Goal: Task Accomplishment & Management: Manage account settings

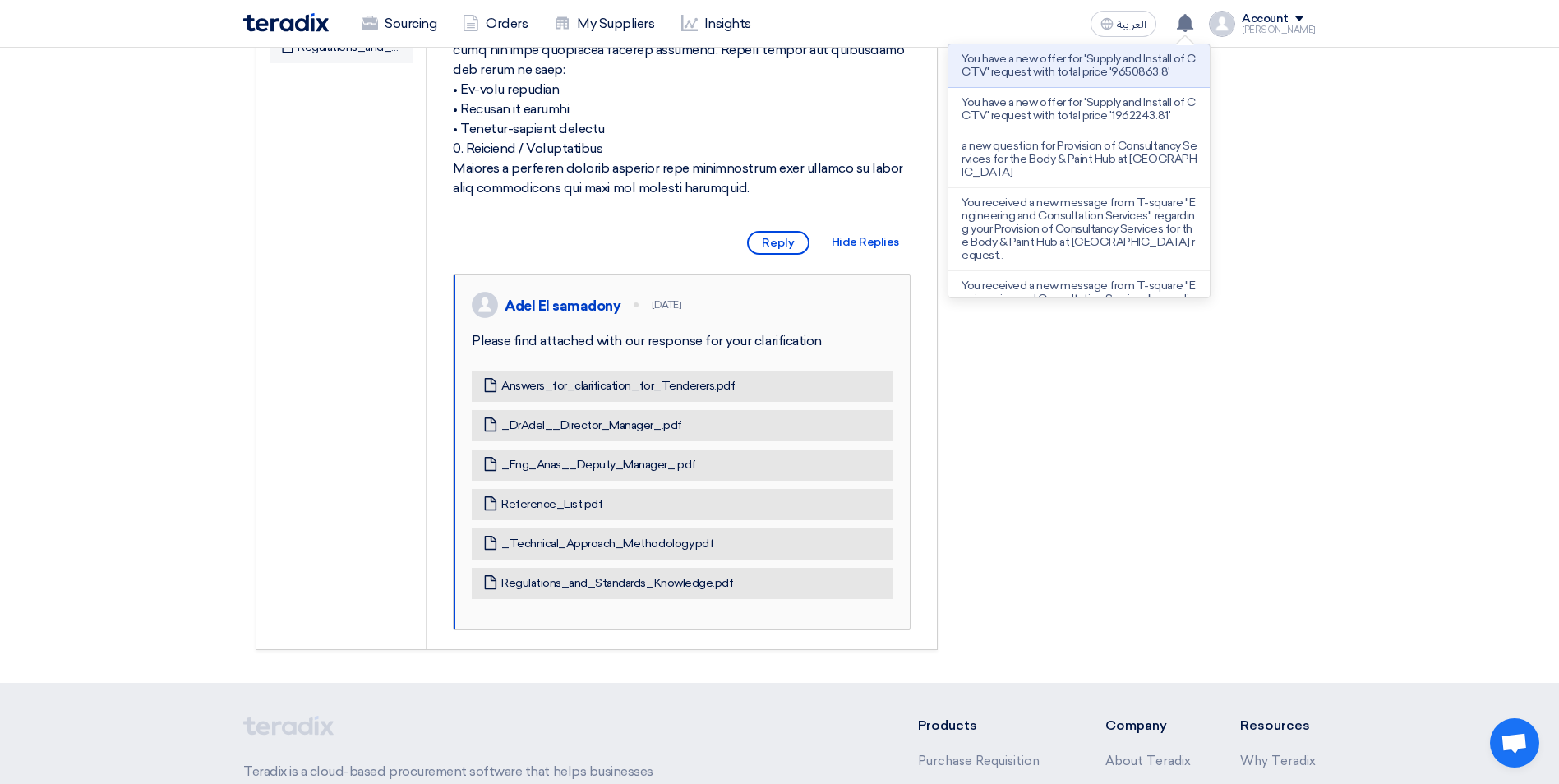
click at [1107, 68] on p "You have a new offer for 'Supply and Install of CCTV' request with total price …" at bounding box center [1078, 65] width 235 height 26
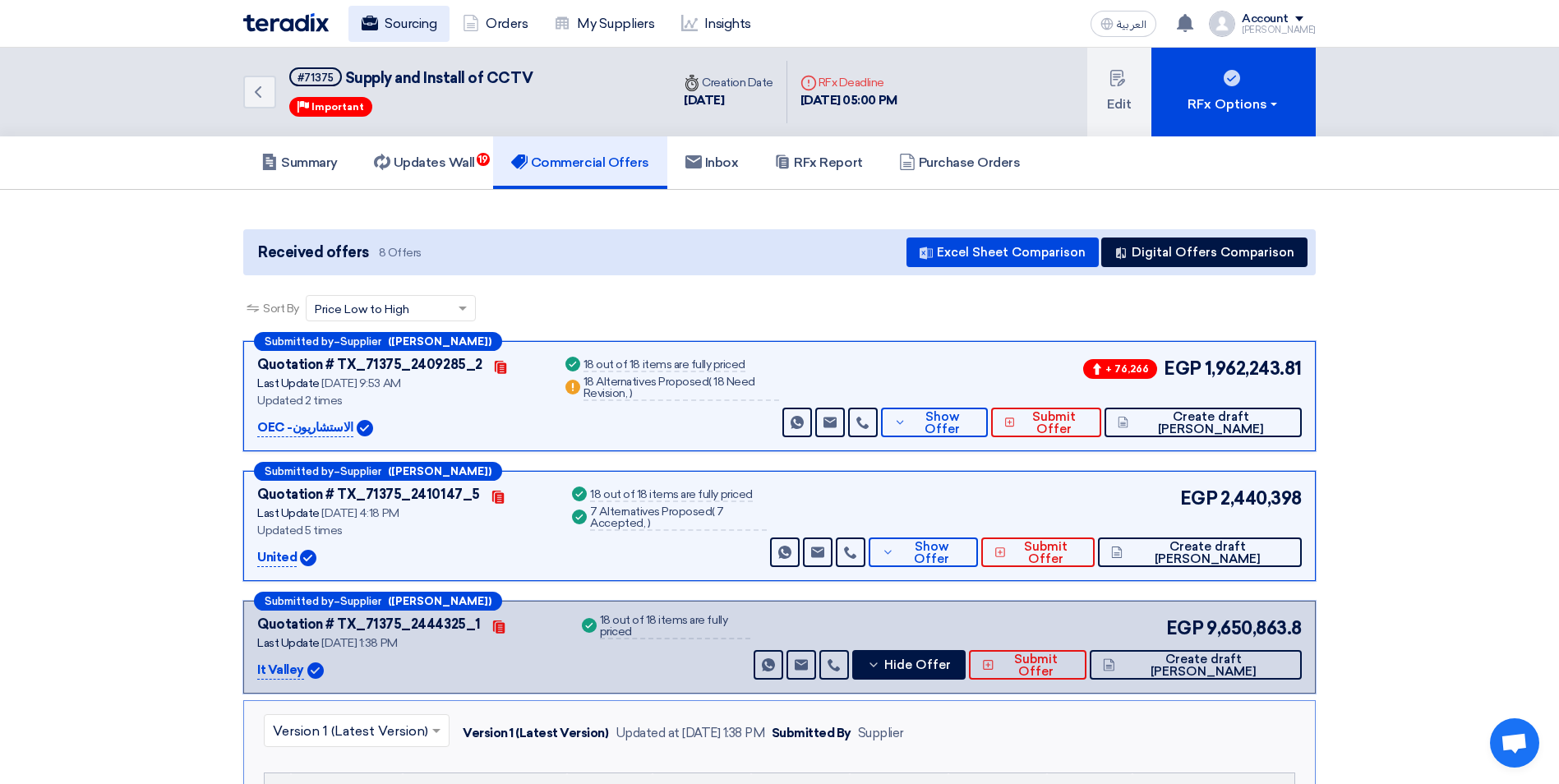
click at [404, 18] on link "Sourcing" at bounding box center [399, 23] width 101 height 36
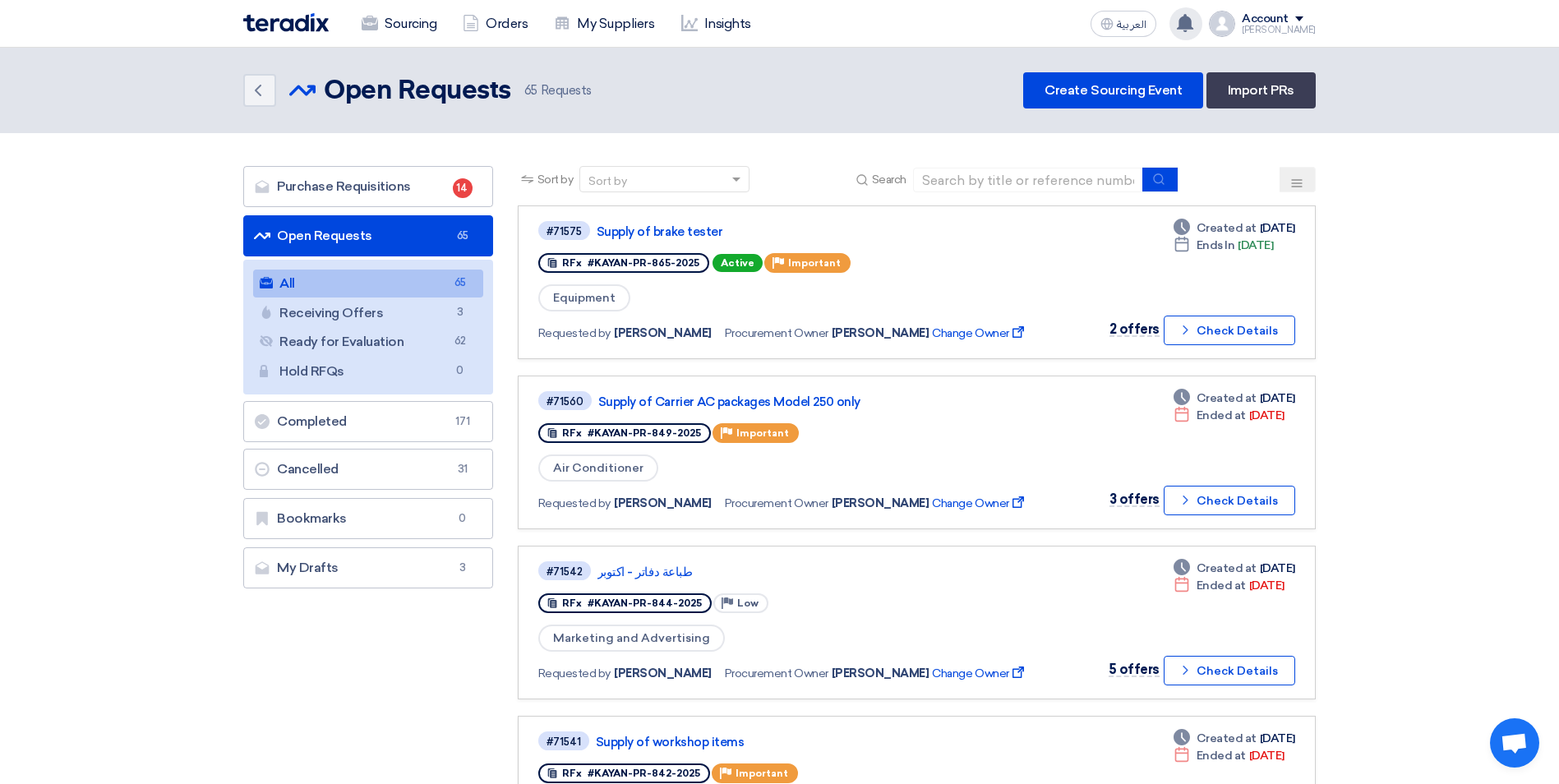
click at [1193, 28] on use at bounding box center [1185, 22] width 17 height 18
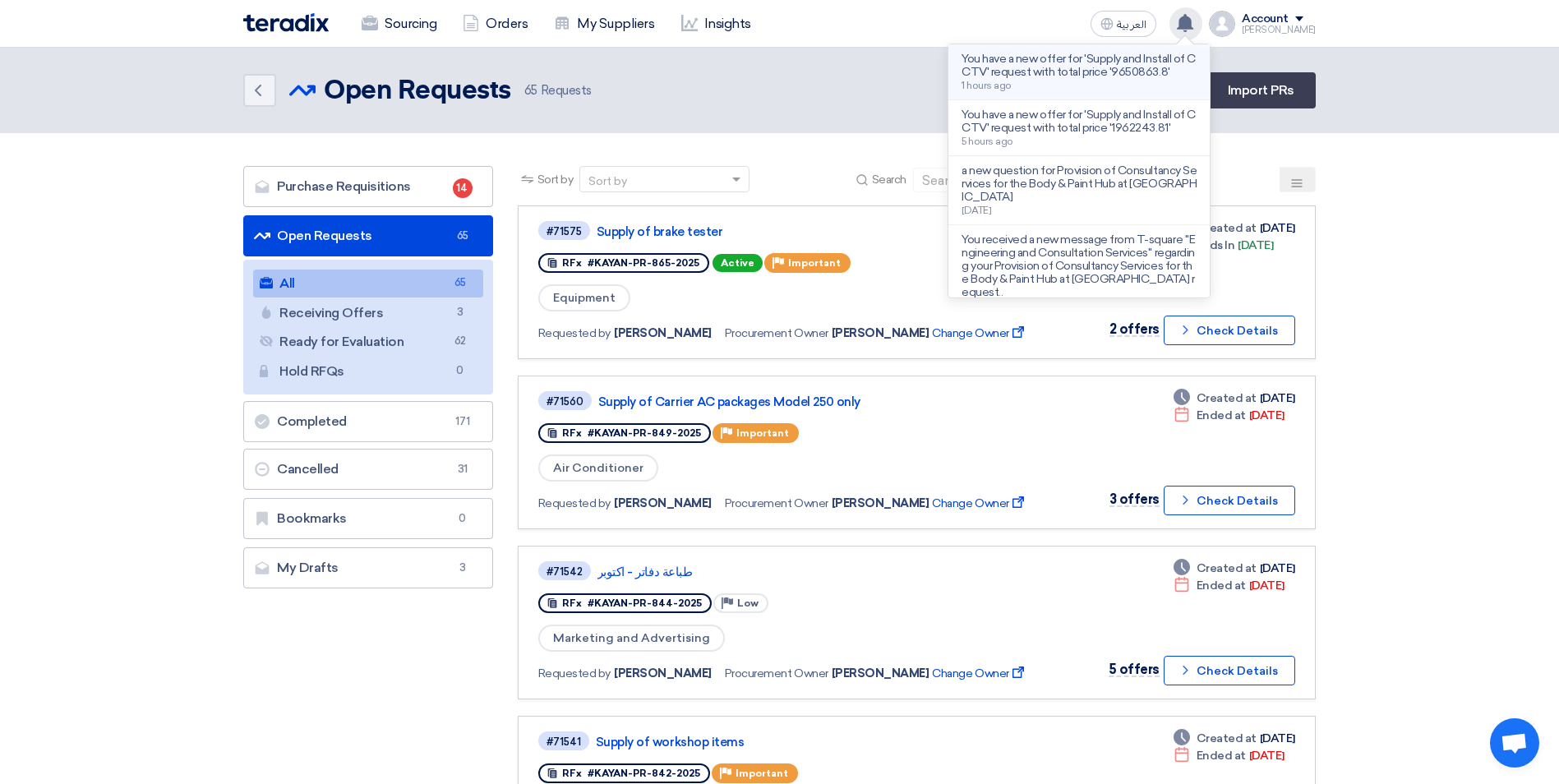
click at [1097, 70] on p "You have a new offer for 'Supply and Install of CCTV' request with total price …" at bounding box center [1078, 65] width 235 height 26
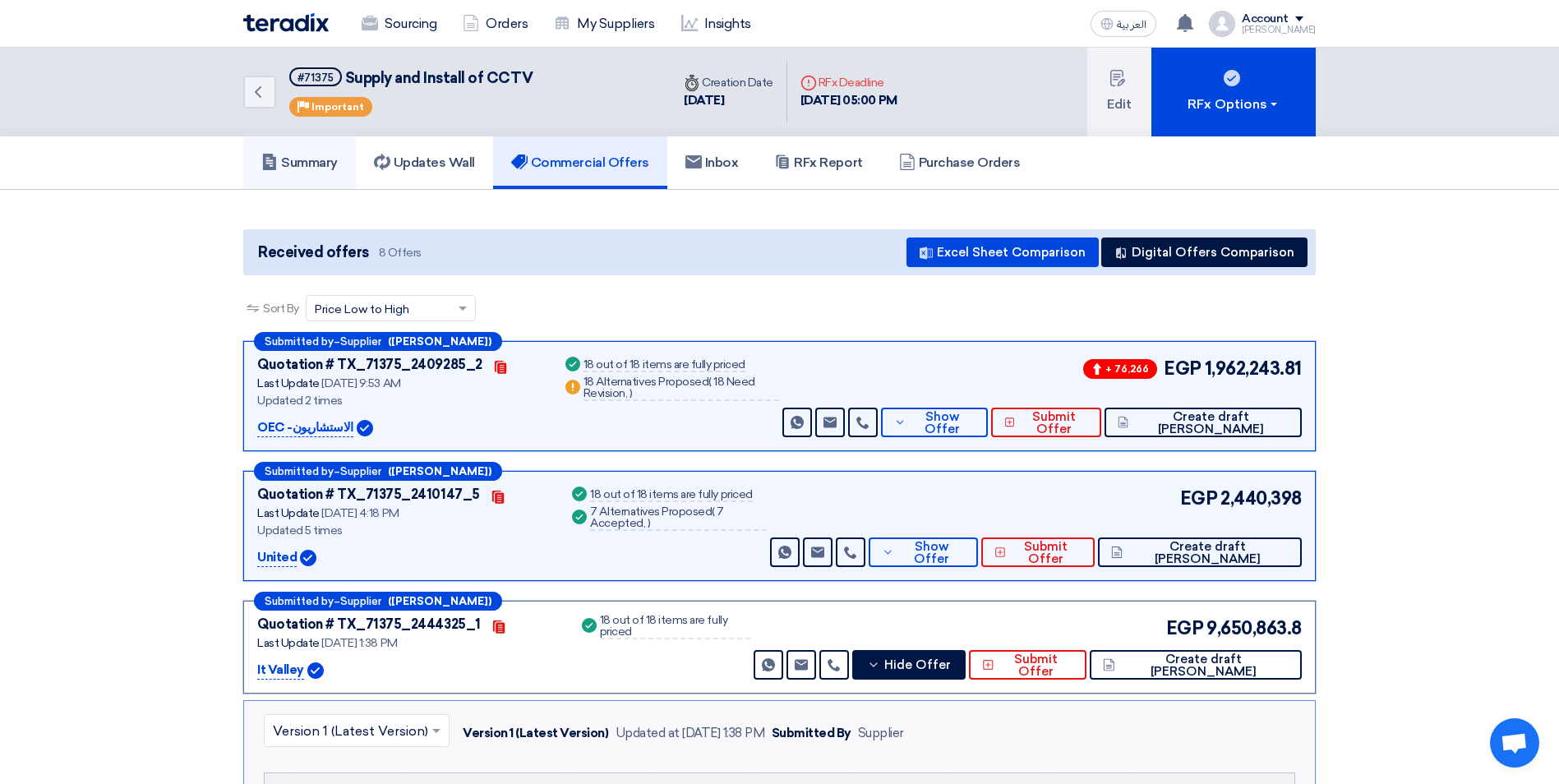
click at [275, 160] on use at bounding box center [269, 162] width 13 height 17
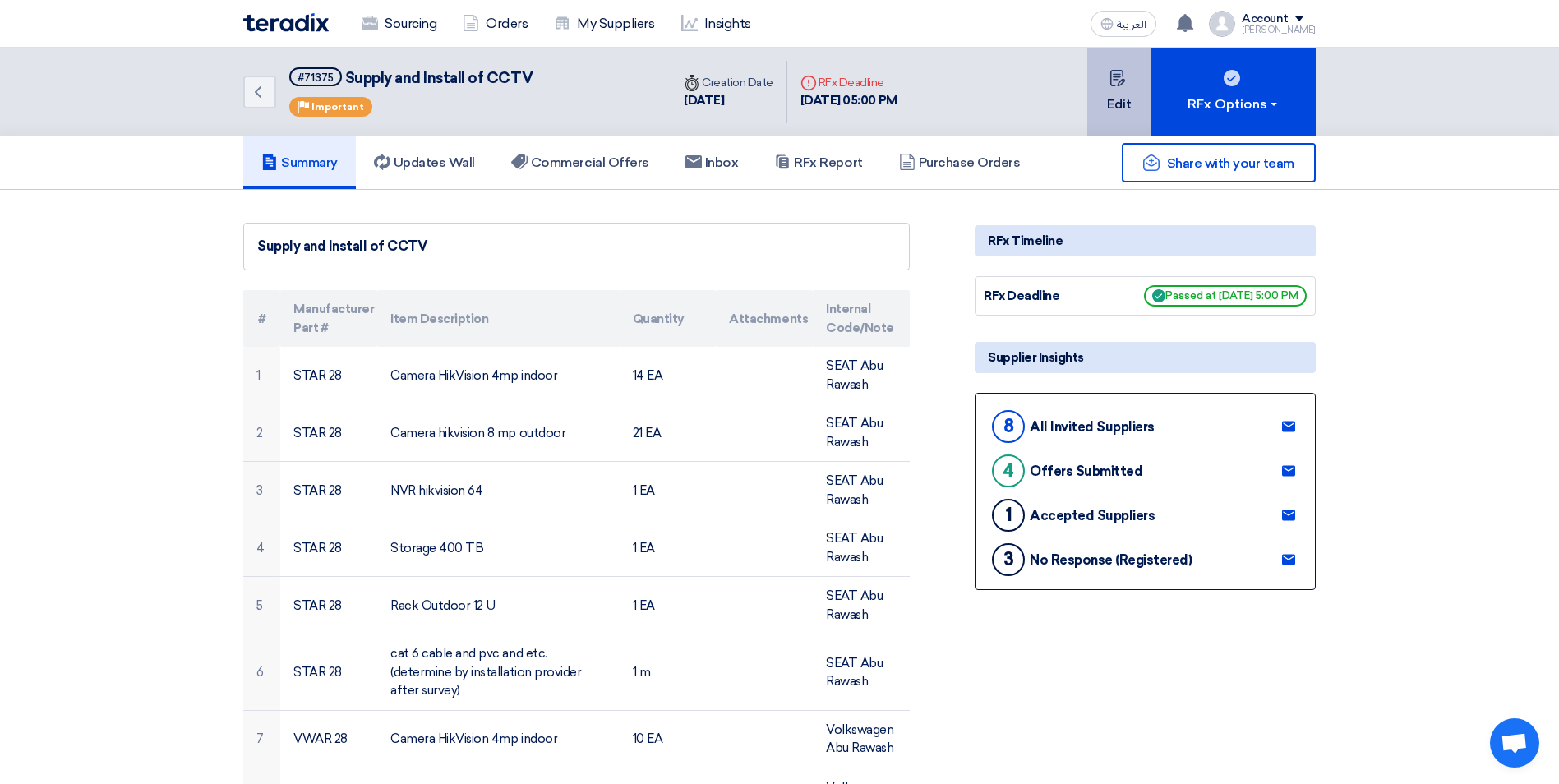
click at [1134, 70] on button "Edit" at bounding box center [1119, 92] width 64 height 89
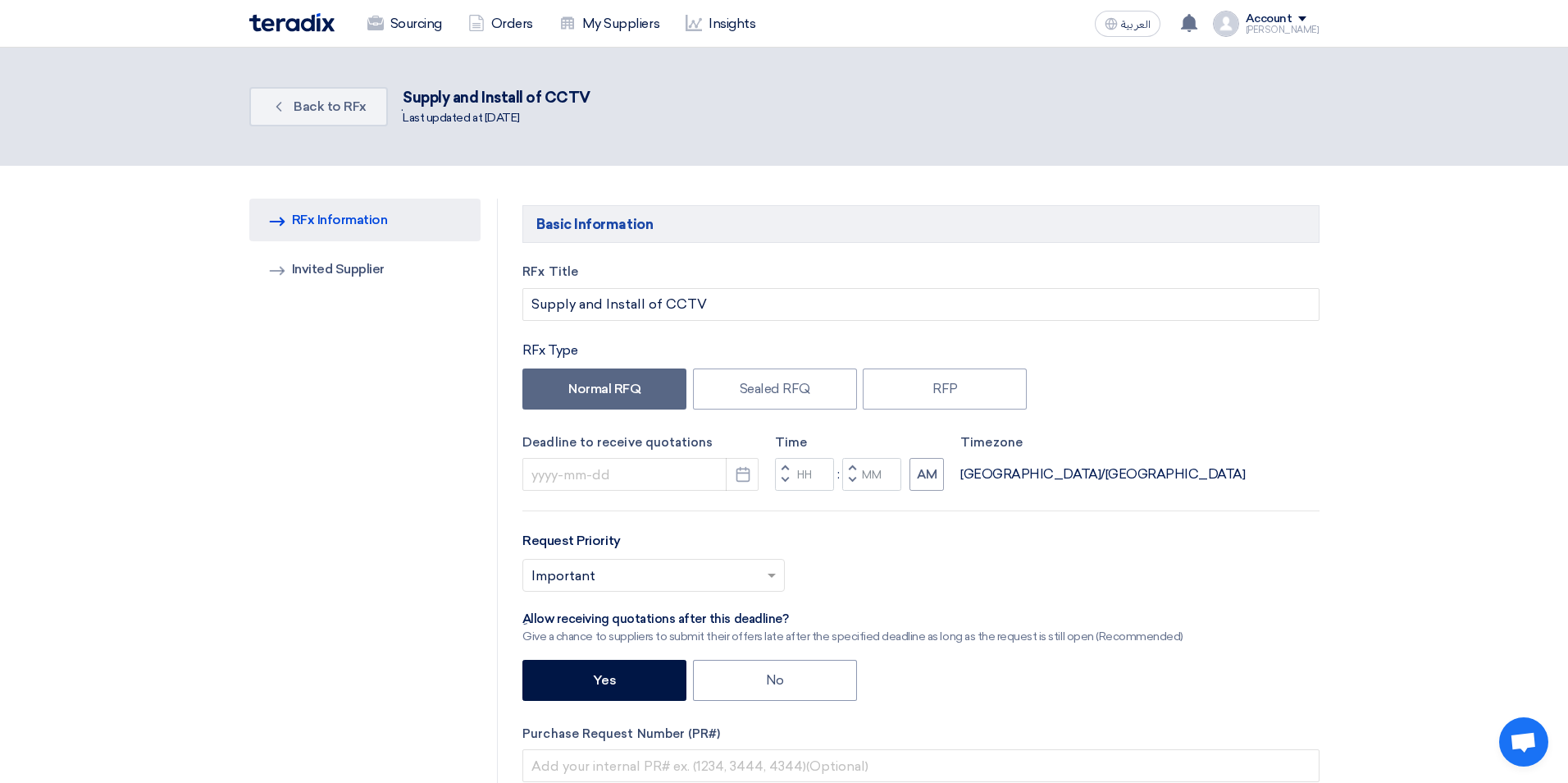
type input "[DATE]"
type input "05"
type input "00"
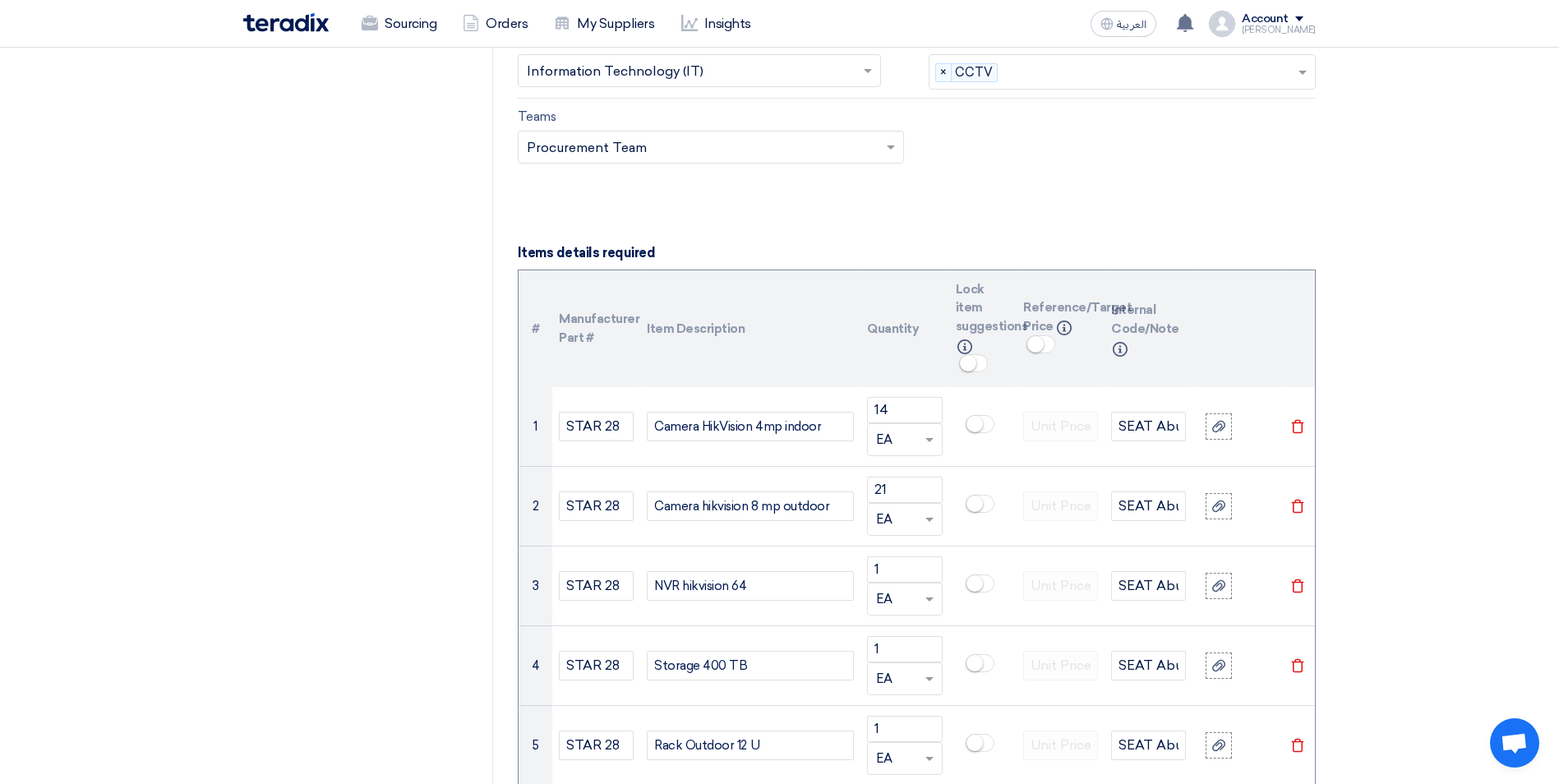
scroll to position [986, 0]
click at [969, 364] on small at bounding box center [968, 362] width 17 height 17
click at [972, 370] on span at bounding box center [973, 361] width 29 height 18
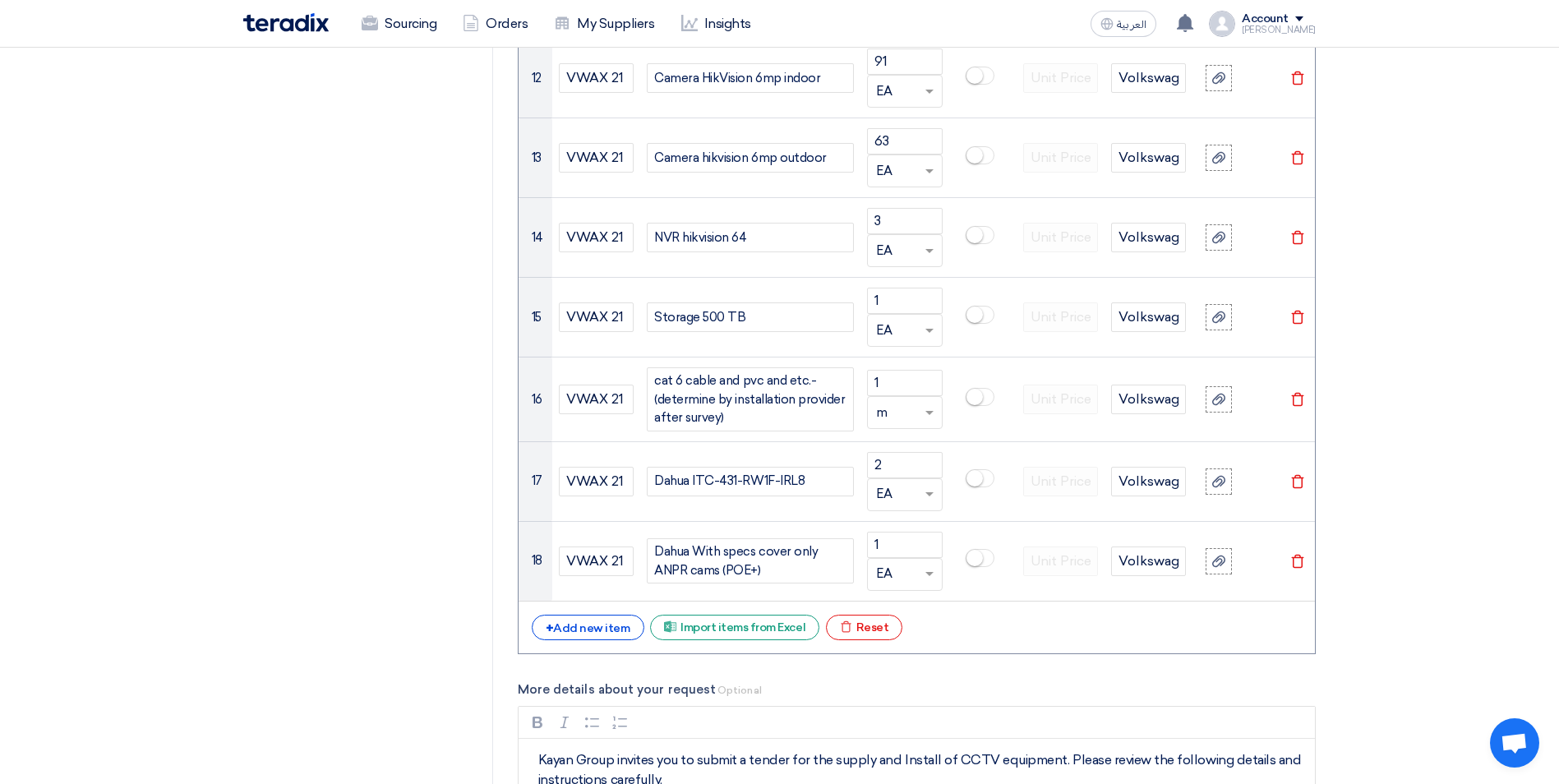
scroll to position [2300, 0]
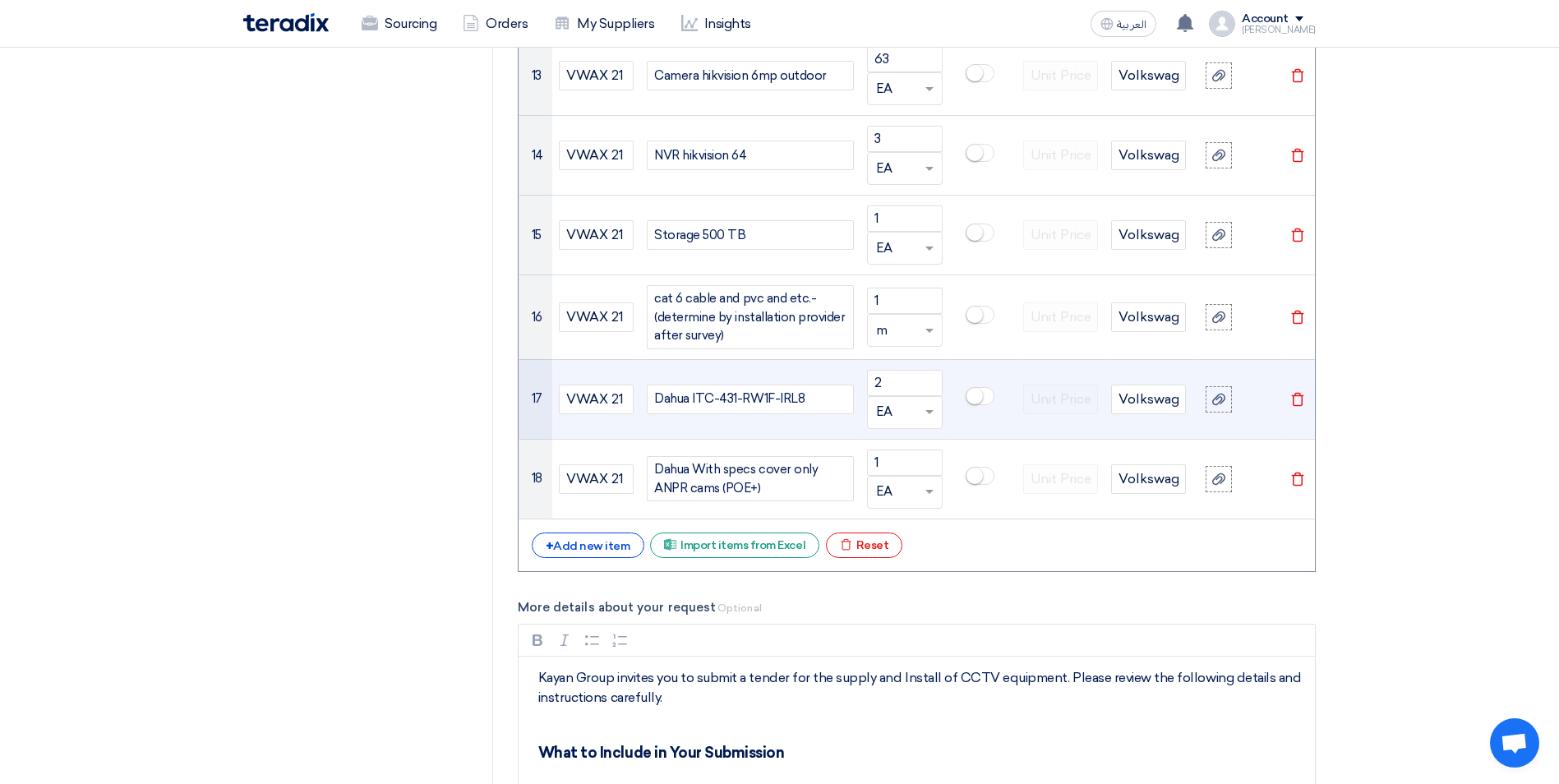
click at [974, 390] on small at bounding box center [975, 396] width 17 height 17
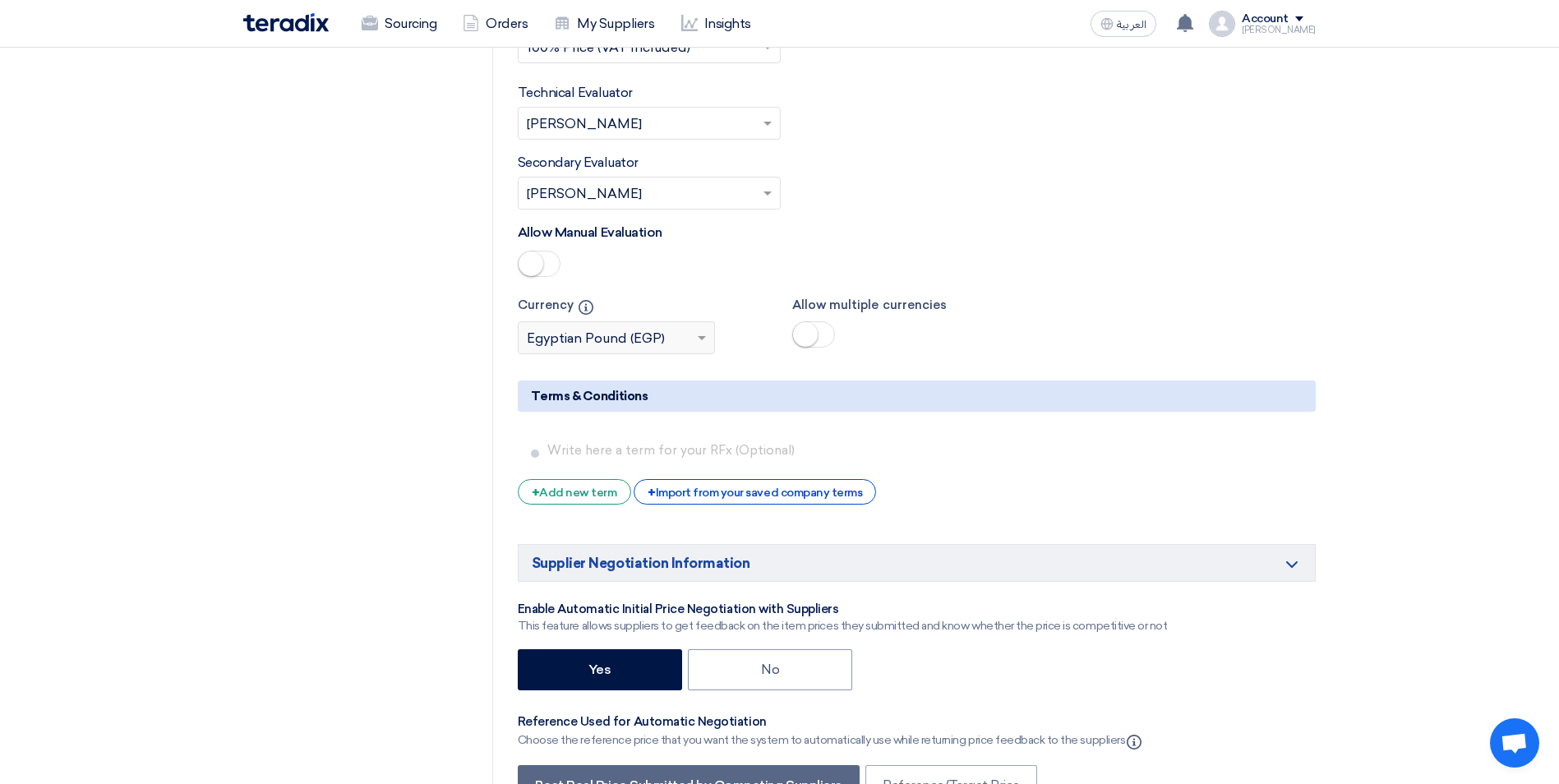
scroll to position [4124, 0]
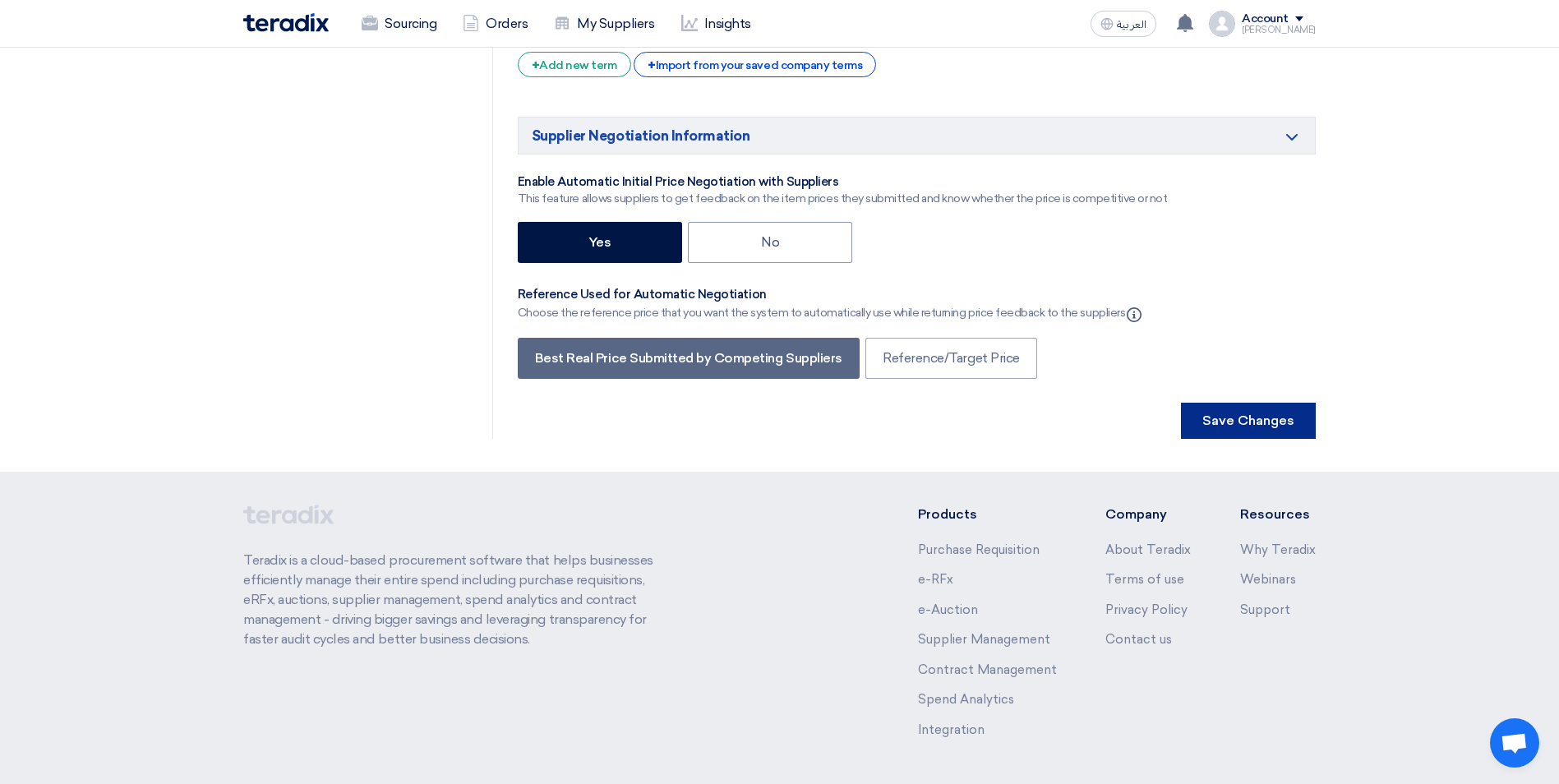
click at [1281, 403] on button "Save Changes" at bounding box center [1248, 421] width 135 height 36
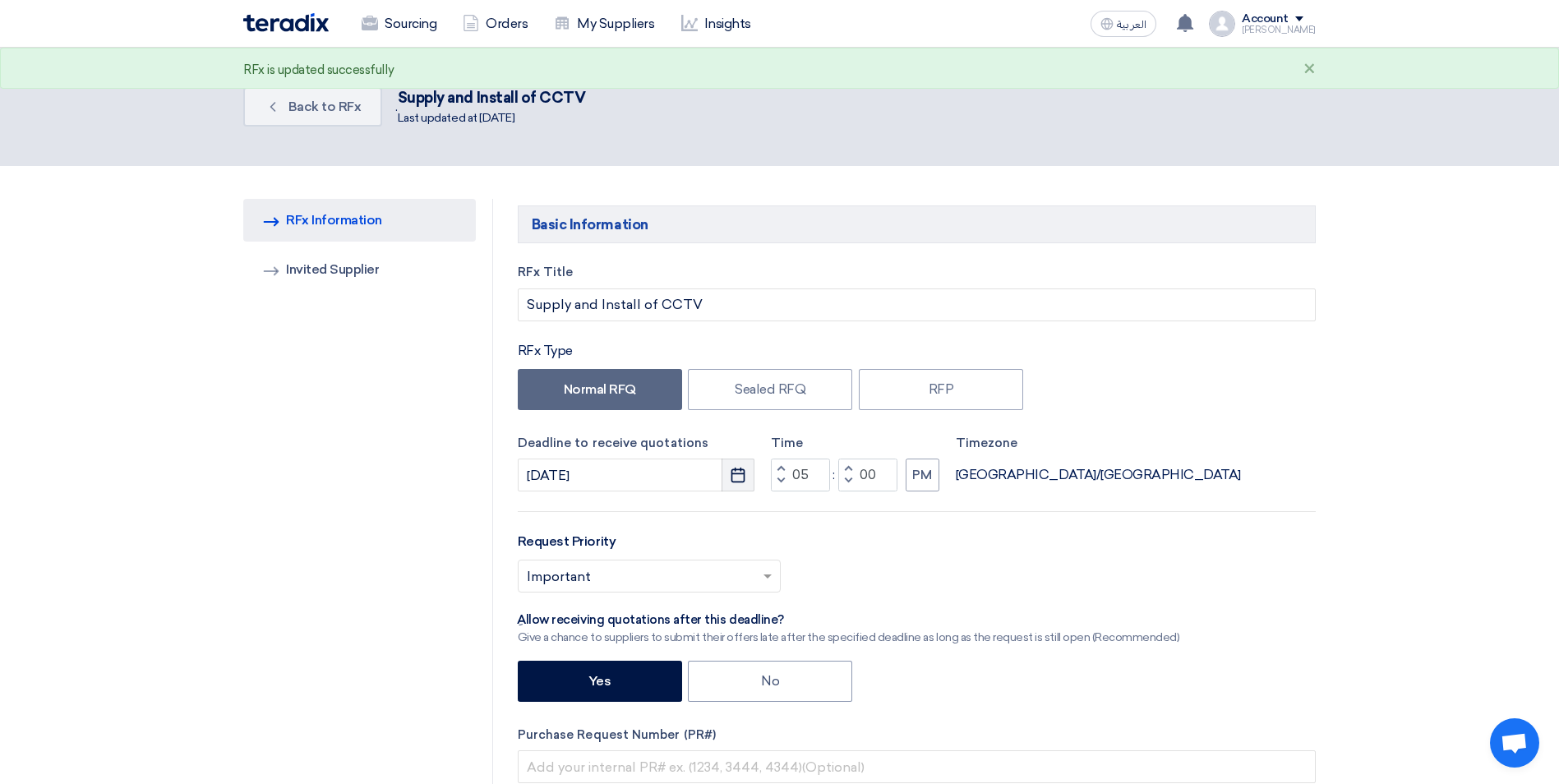
click at [741, 478] on icon "Pick a date" at bounding box center [738, 475] width 17 height 17
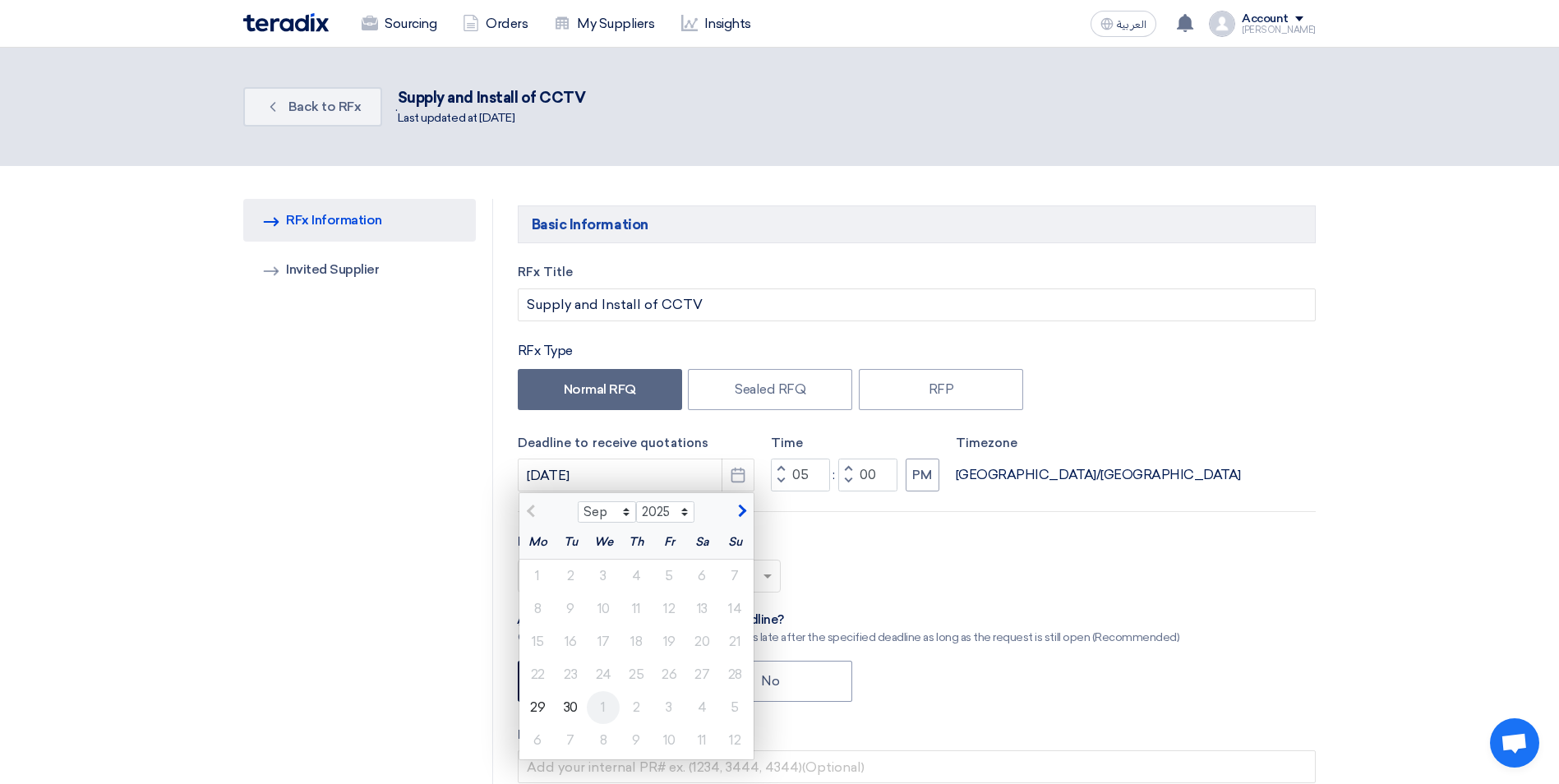
click at [599, 707] on div "1" at bounding box center [603, 706] width 33 height 33
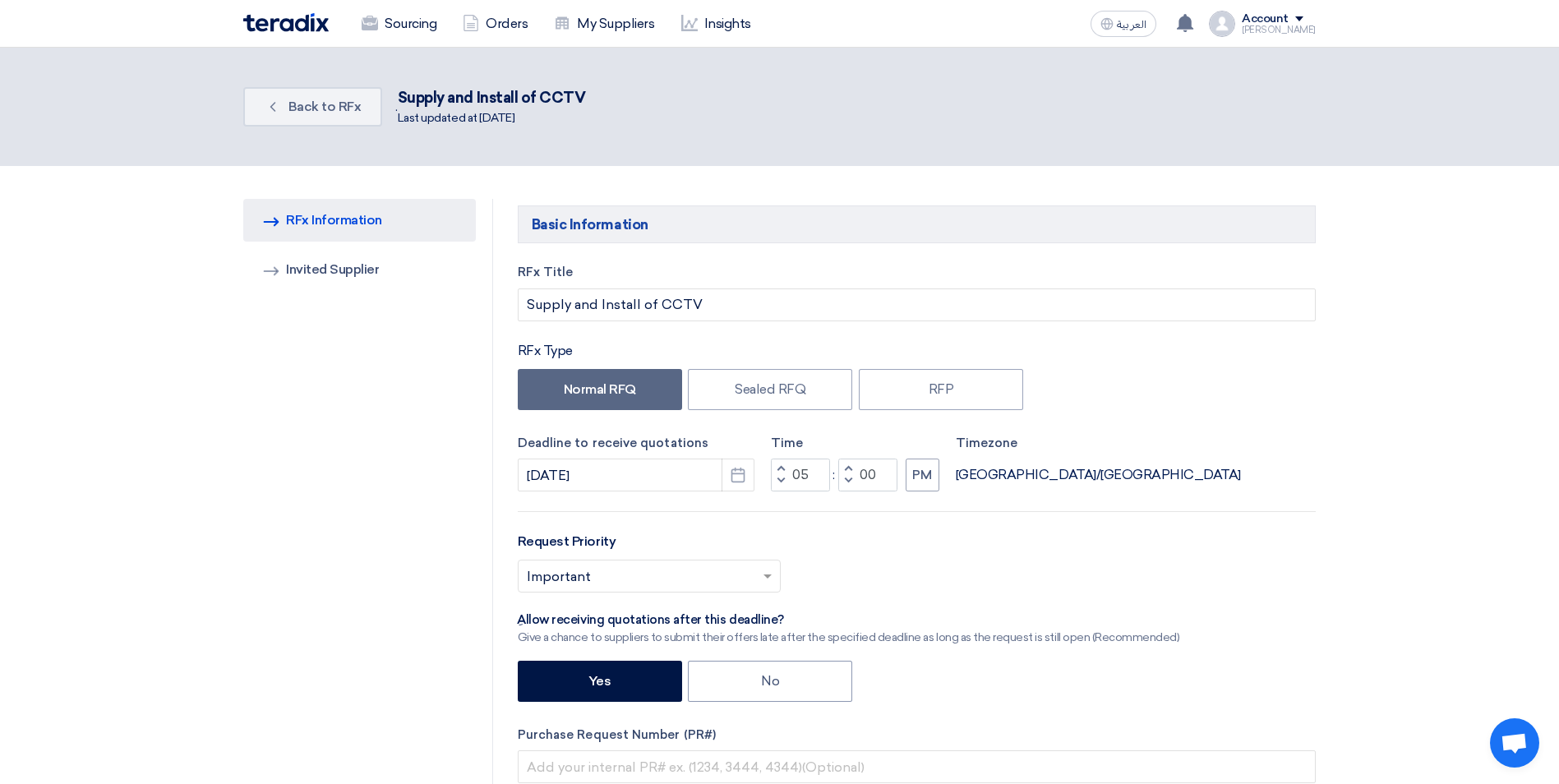
type input "[DATE]"
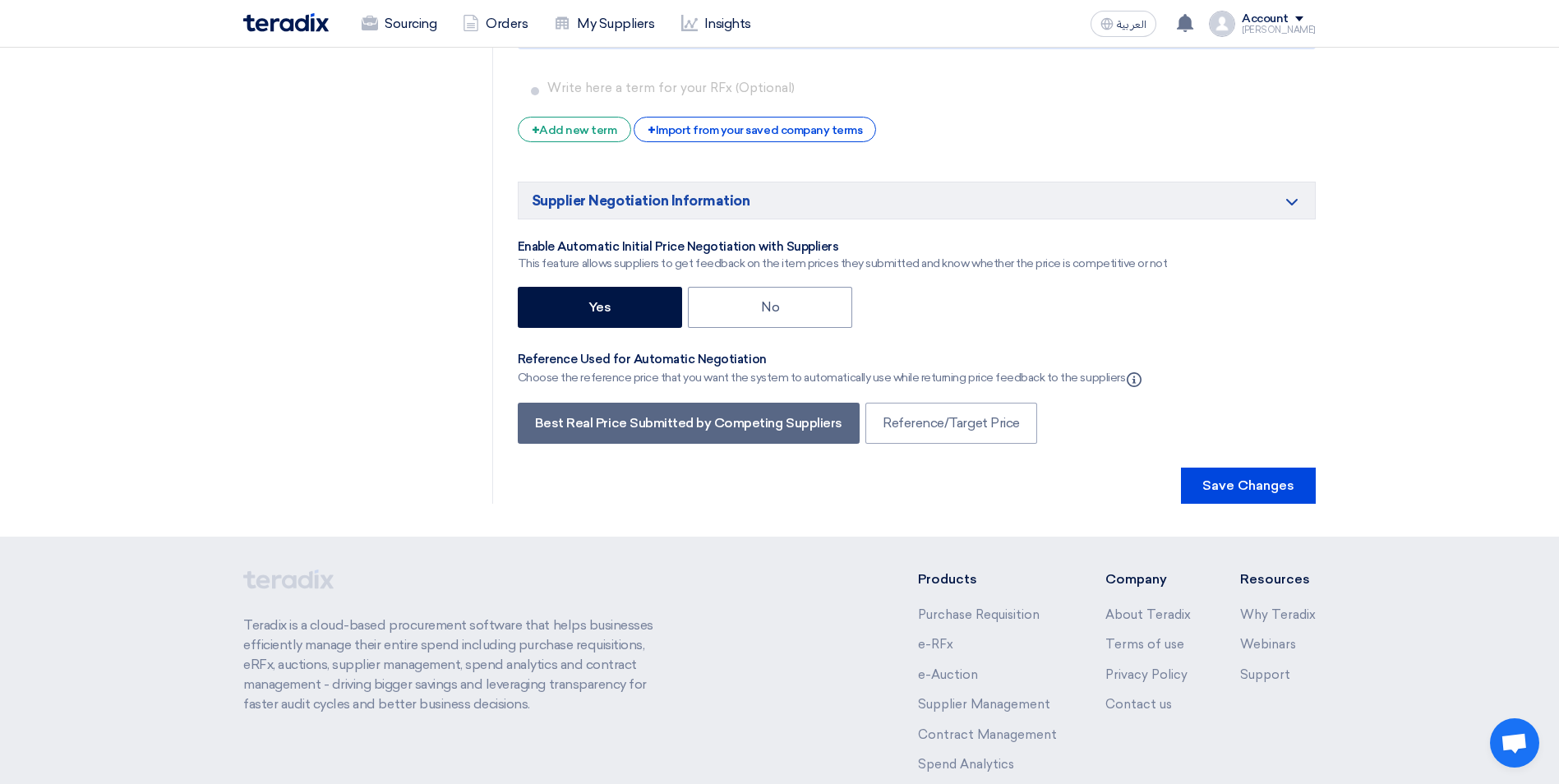
scroll to position [4124, 0]
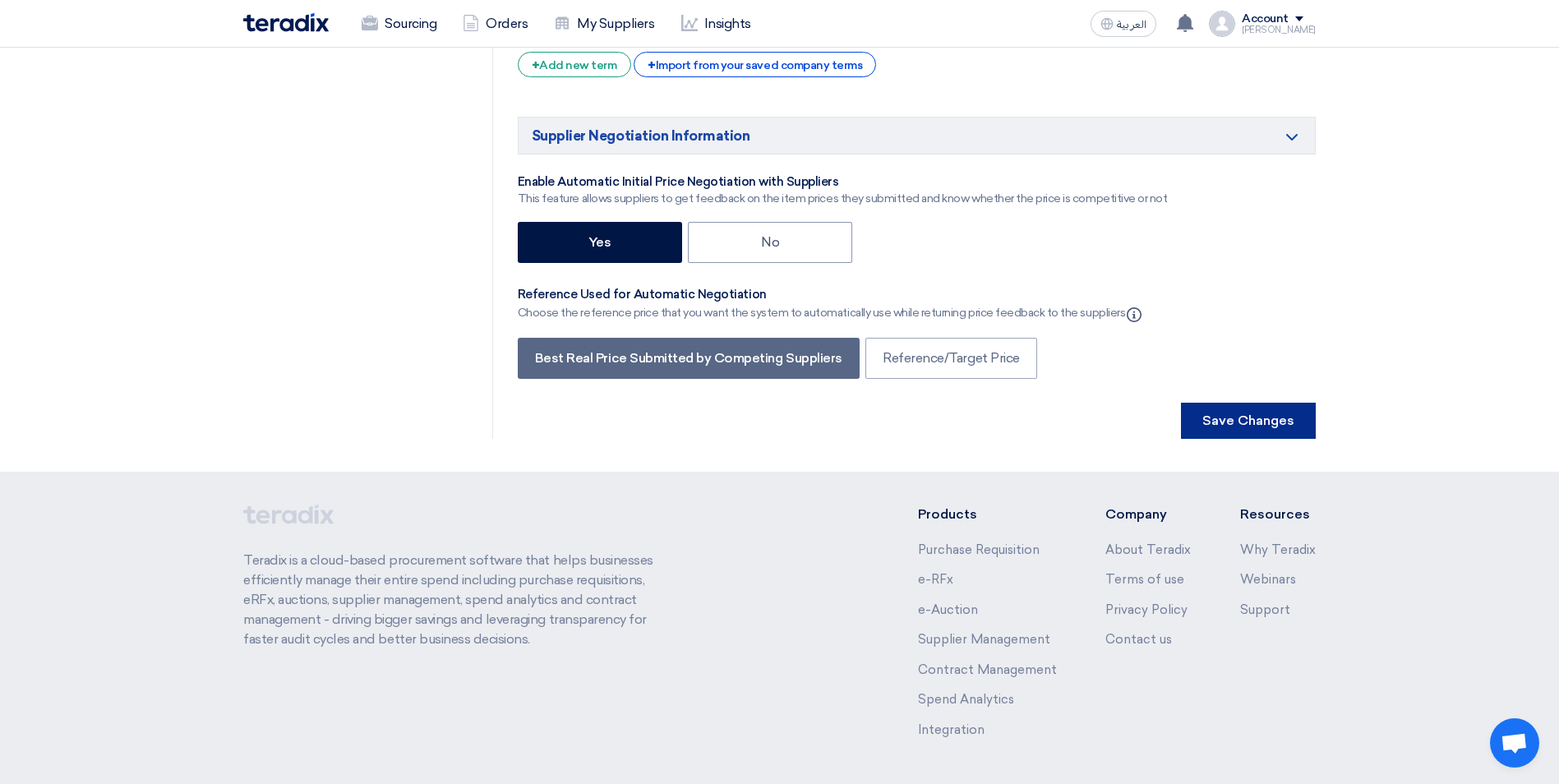
click at [1271, 403] on button "Save Changes" at bounding box center [1248, 421] width 135 height 36
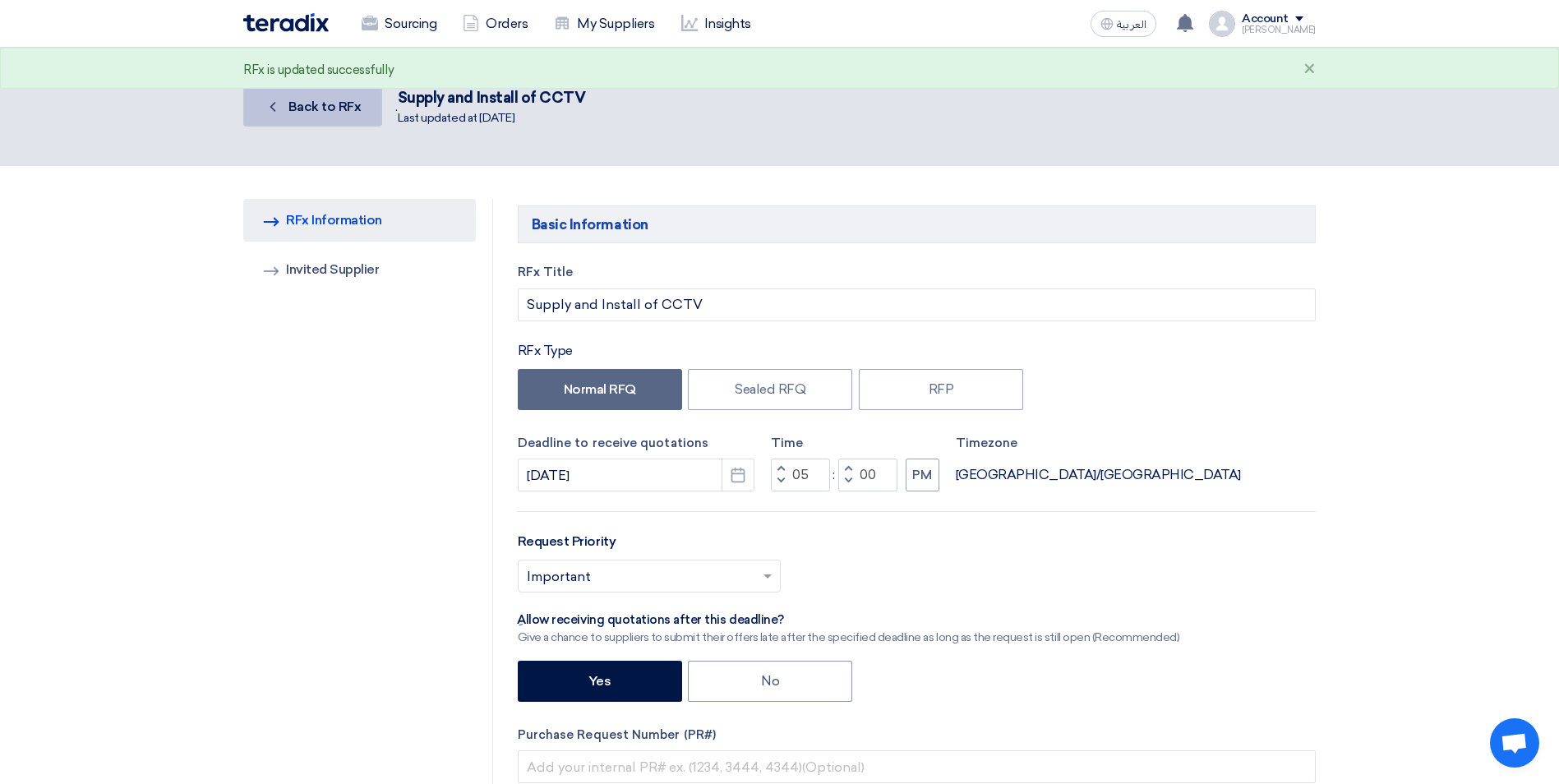
click at [331, 114] on link "Back Back to RFx" at bounding box center [312, 107] width 139 height 39
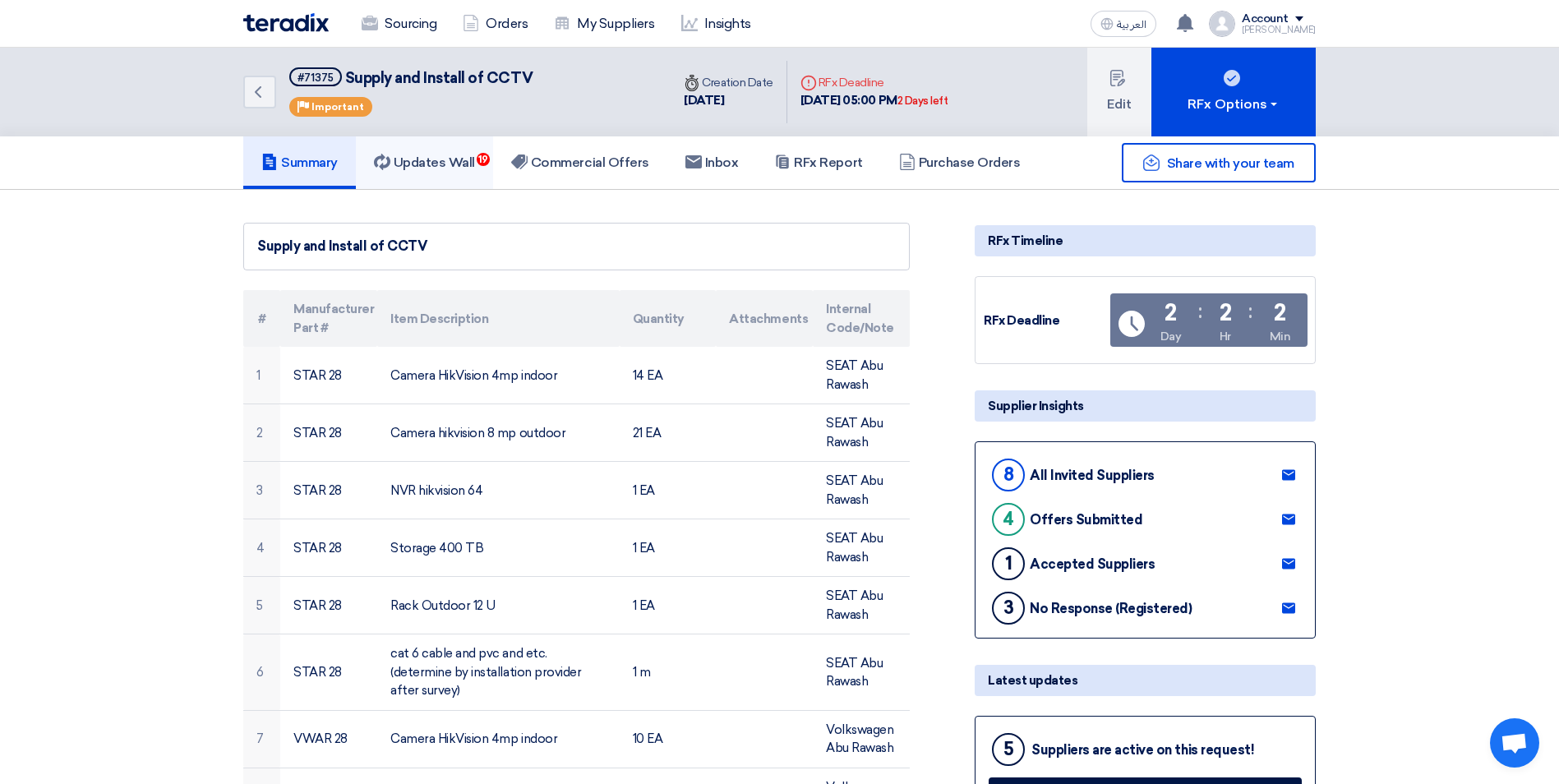
click at [438, 161] on h5 "Updates Wall 19" at bounding box center [424, 163] width 101 height 17
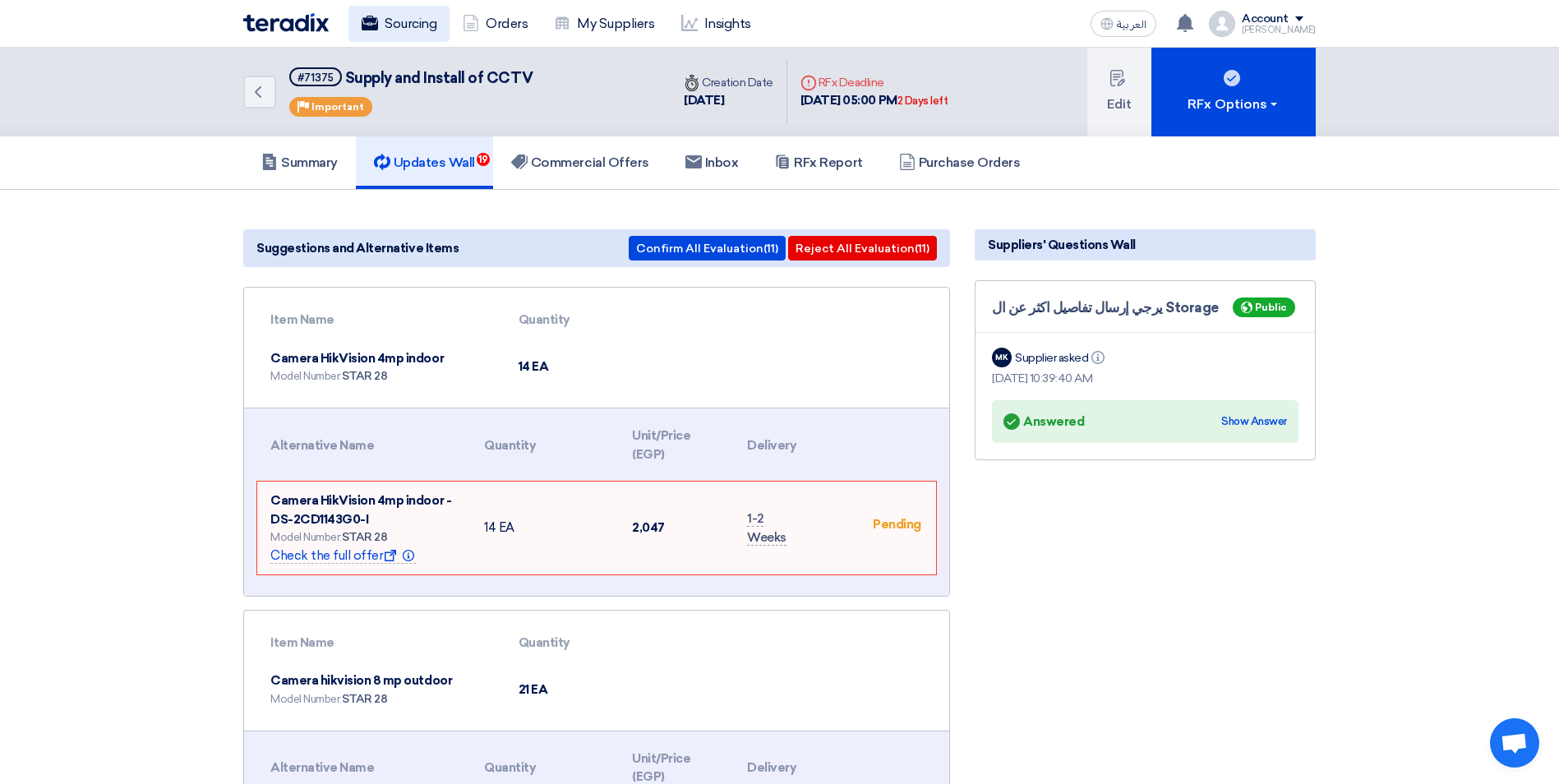
click at [406, 21] on link "Sourcing" at bounding box center [399, 23] width 101 height 36
